Goal: Information Seeking & Learning: Learn about a topic

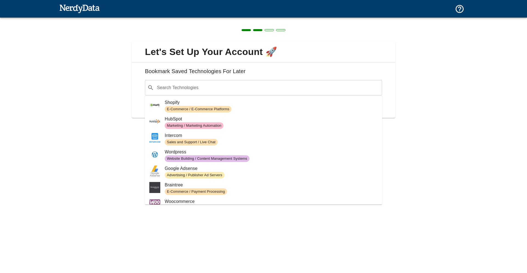
click at [208, 93] on div "​ Search Technologies" at bounding box center [263, 87] width 237 height 15
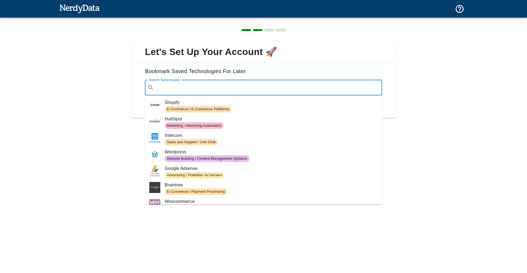
type input "w"
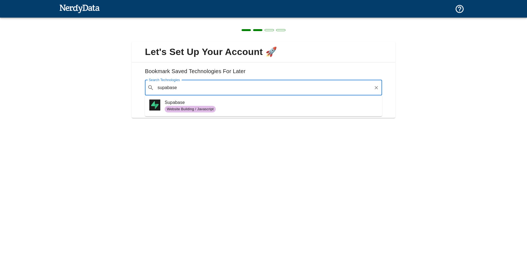
click at [224, 104] on span "Supabase" at bounding box center [271, 102] width 213 height 7
type input "supabase"
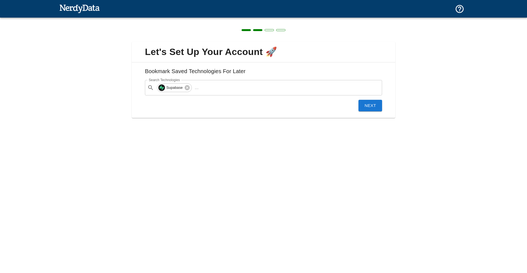
click at [366, 106] on button "Next" at bounding box center [371, 106] width 24 height 12
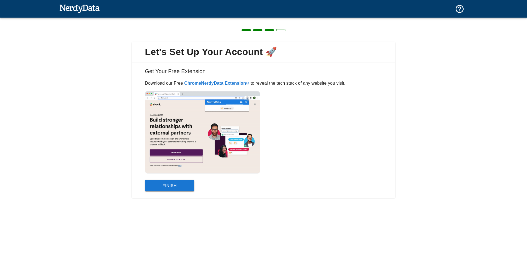
click at [163, 193] on div "Get Your Free Extension Download our Free Chrome NerdyData Extension to reveal …" at bounding box center [264, 129] width 264 height 135
click at [165, 190] on button "Finish" at bounding box center [169, 186] width 49 height 12
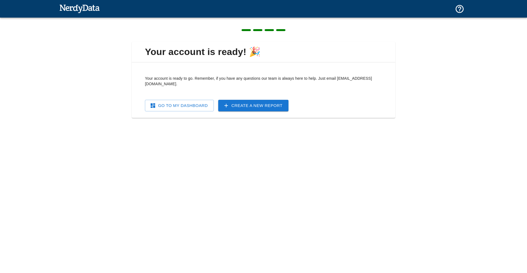
click at [213, 104] on link "Go To My Dashboard" at bounding box center [179, 106] width 69 height 12
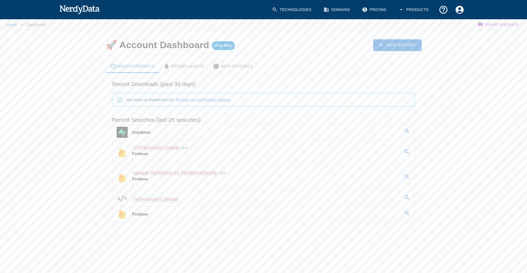
click at [178, 135] on link "Supabase" at bounding box center [263, 131] width 303 height 15
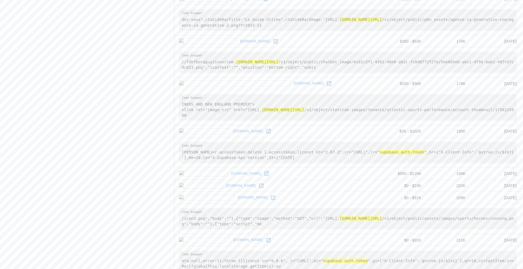
scroll to position [672, 0]
click at [266, 132] on icon at bounding box center [268, 131] width 4 height 4
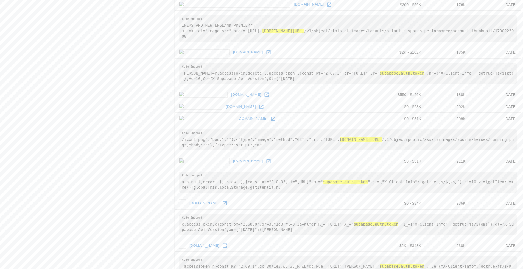
scroll to position [764, 0]
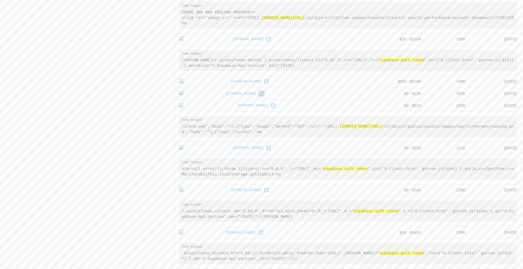
click at [259, 94] on icon at bounding box center [261, 93] width 5 height 5
